Goal: Register for event/course

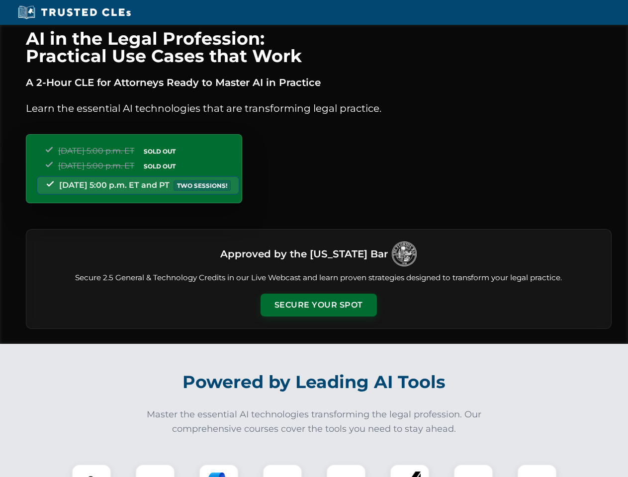
click at [318, 305] on button "Secure Your Spot" at bounding box center [318, 305] width 116 height 23
click at [91, 471] on img at bounding box center [91, 484] width 29 height 29
click at [155, 471] on div at bounding box center [155, 484] width 40 height 40
